Goal: Transaction & Acquisition: Book appointment/travel/reservation

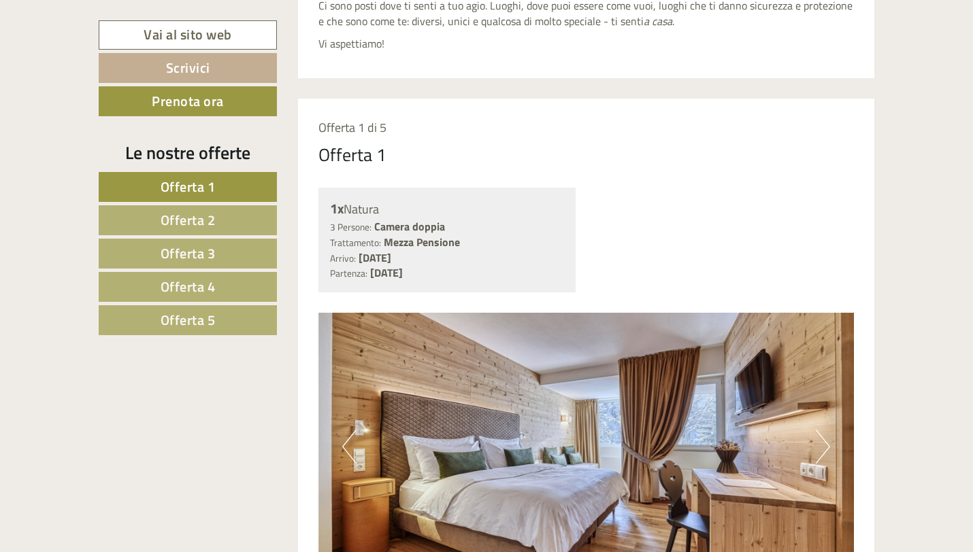
scroll to position [62, 0]
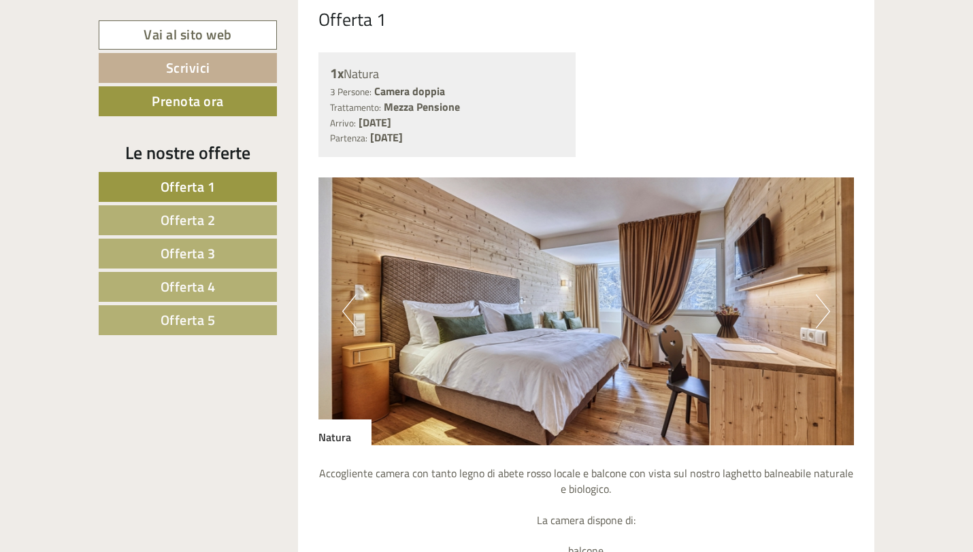
click at [168, 220] on span "Offerta 2" at bounding box center [188, 220] width 55 height 21
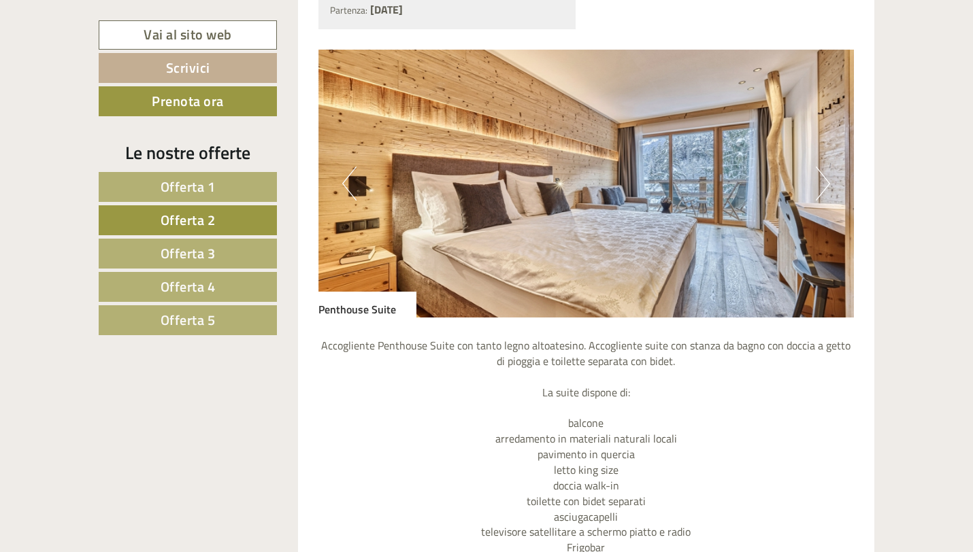
scroll to position [899, 0]
click at [705, 258] on img at bounding box center [586, 183] width 536 height 268
click at [824, 182] on button "Next" at bounding box center [823, 183] width 14 height 34
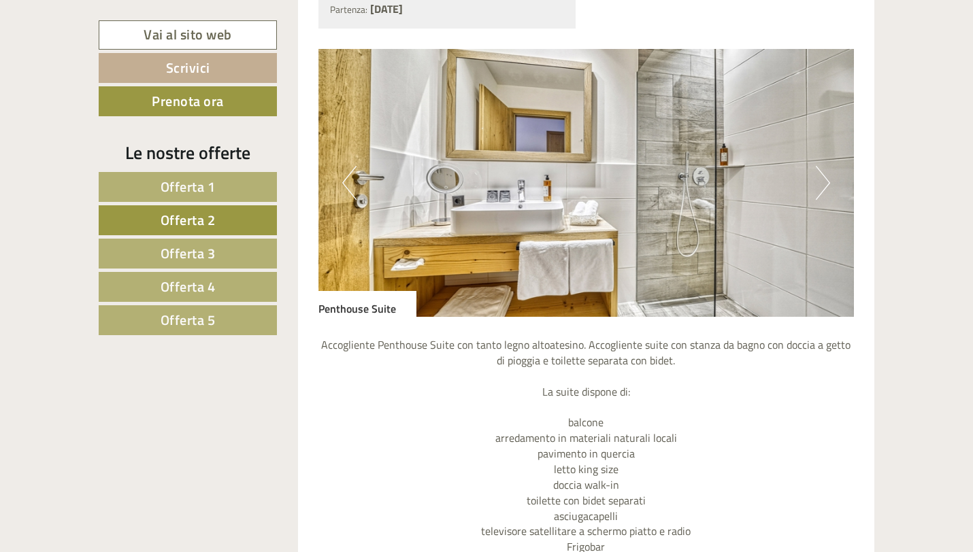
click at [824, 182] on button "Next" at bounding box center [823, 183] width 14 height 34
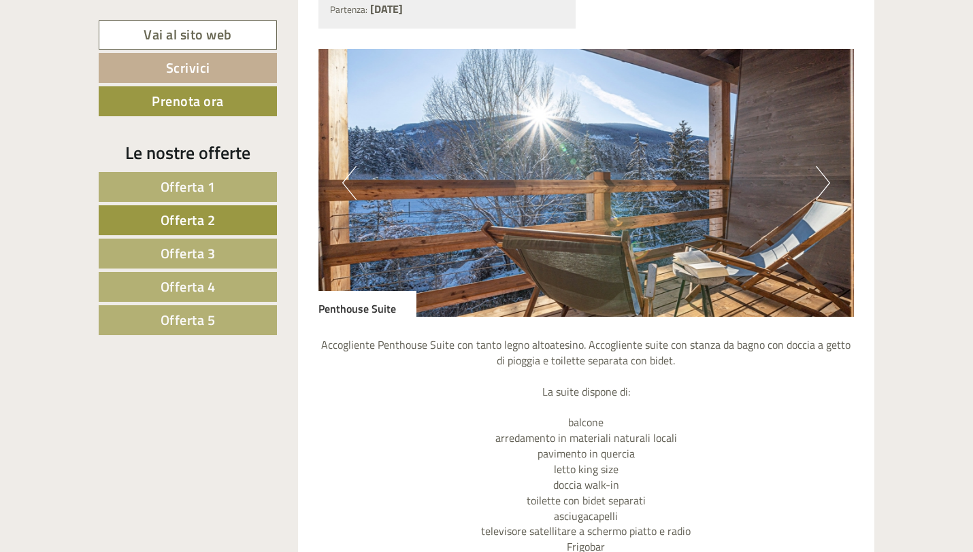
click at [339, 182] on img at bounding box center [586, 183] width 536 height 268
click at [345, 178] on button "Previous" at bounding box center [349, 183] width 14 height 34
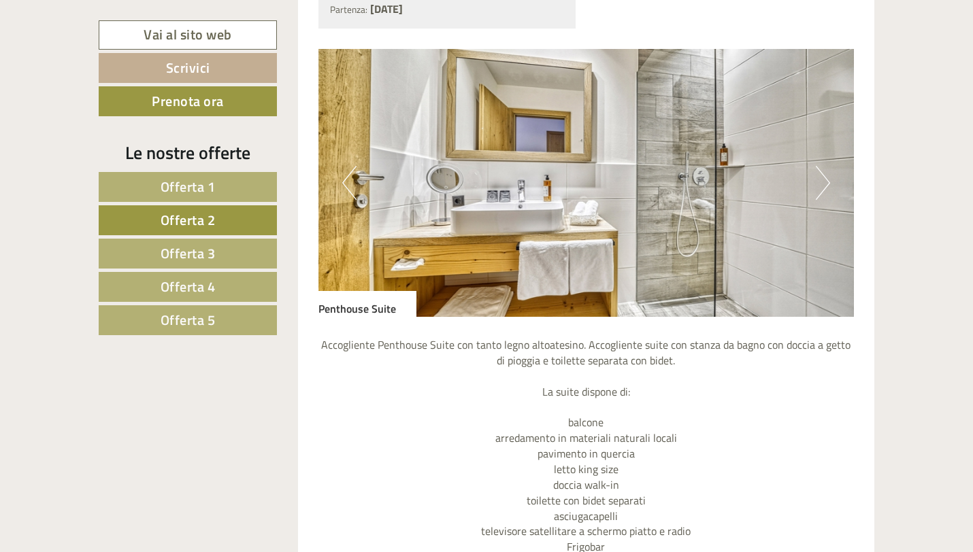
click at [345, 178] on button "Previous" at bounding box center [349, 183] width 14 height 34
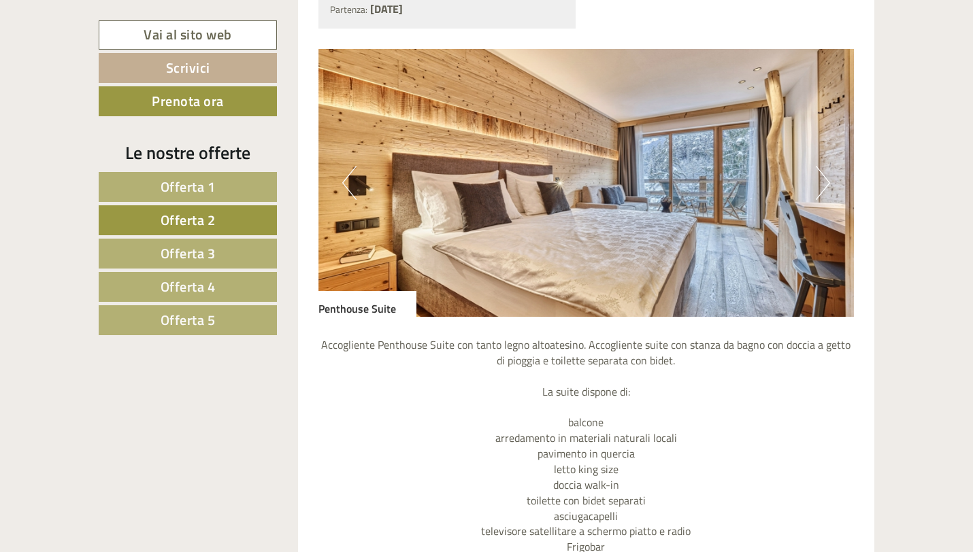
click at [824, 180] on button "Next" at bounding box center [823, 183] width 14 height 34
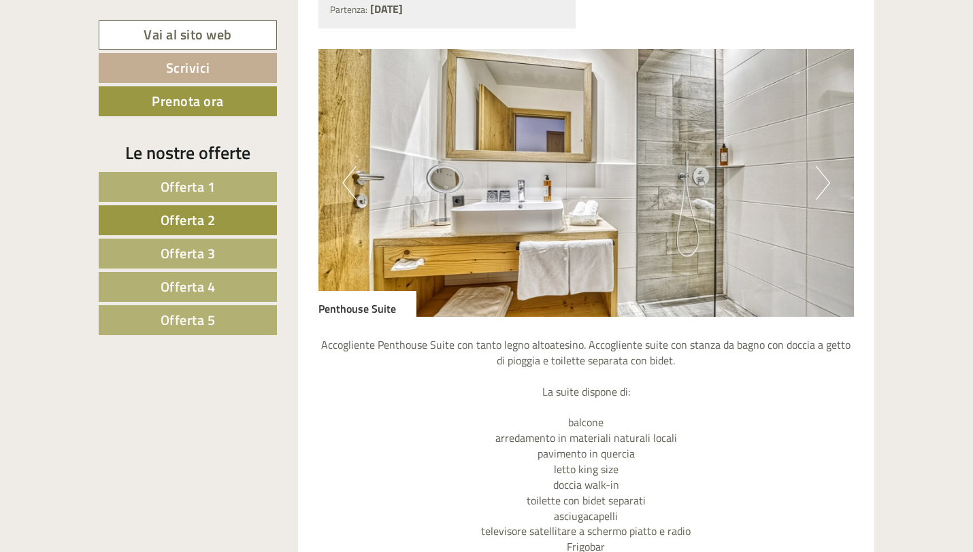
click at [824, 179] on button "Next" at bounding box center [823, 183] width 14 height 34
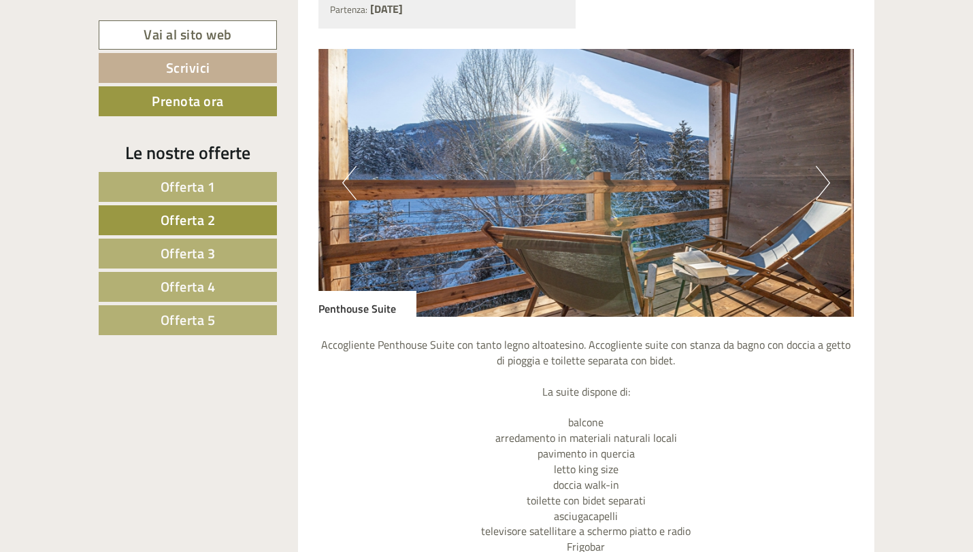
click at [824, 179] on button "Next" at bounding box center [823, 183] width 14 height 34
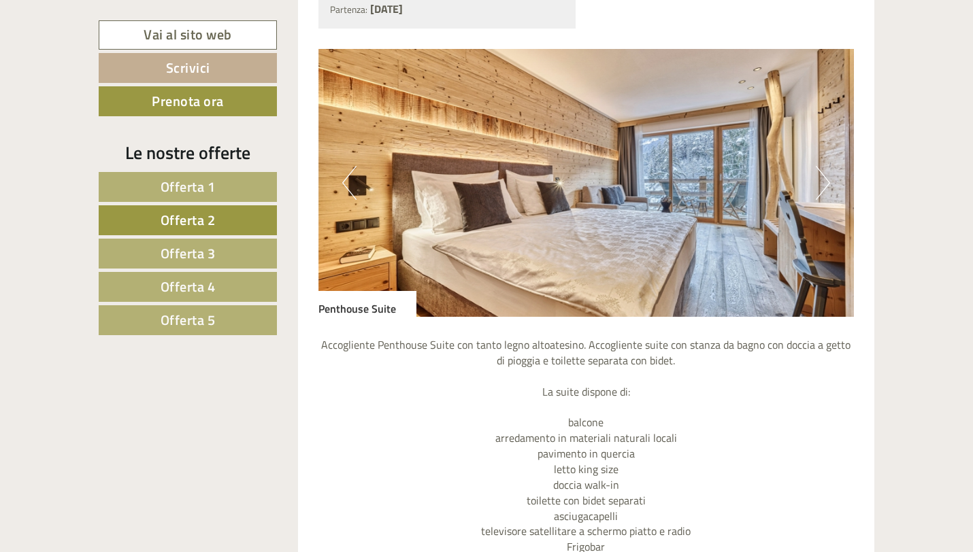
click at [824, 179] on button "Next" at bounding box center [823, 183] width 14 height 34
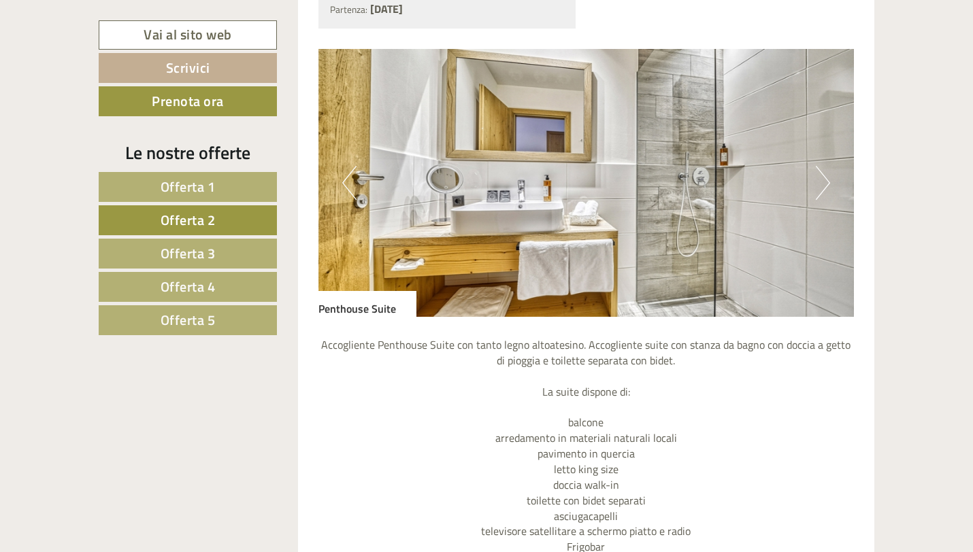
click at [824, 179] on button "Next" at bounding box center [823, 183] width 14 height 34
